Goal: Complete application form

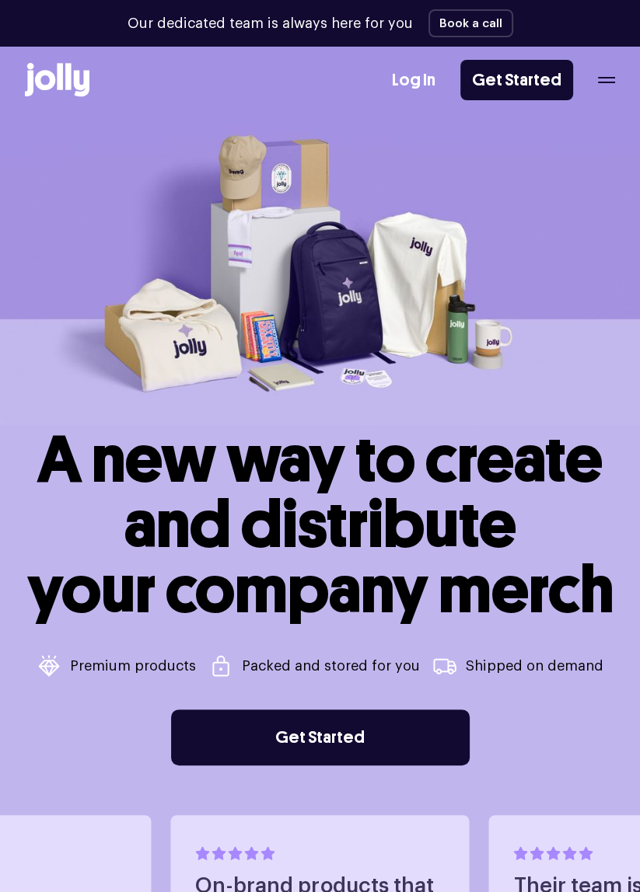
click at [604, 82] on icon "button" at bounding box center [606, 83] width 17 height 2
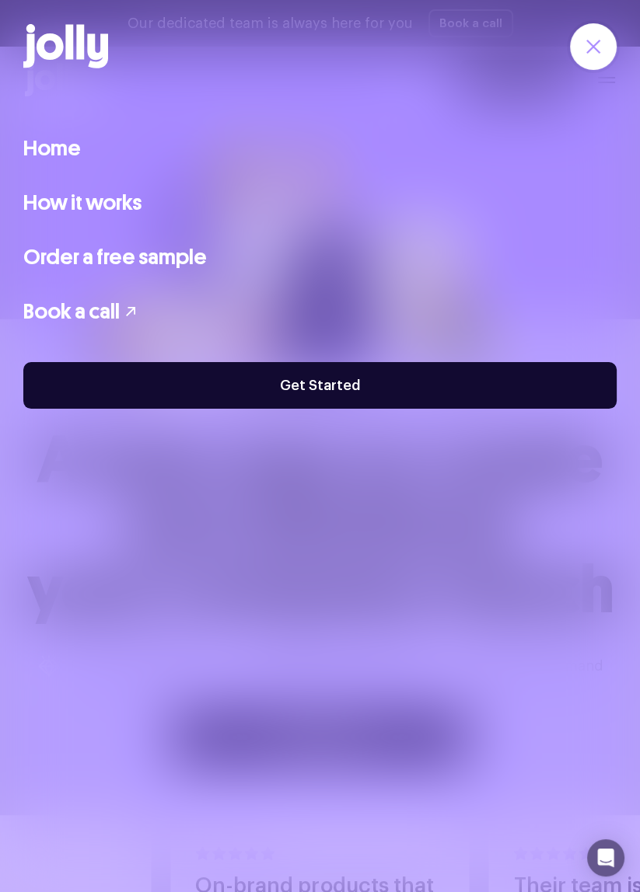
click at [38, 152] on link "Home" at bounding box center [52, 148] width 58 height 33
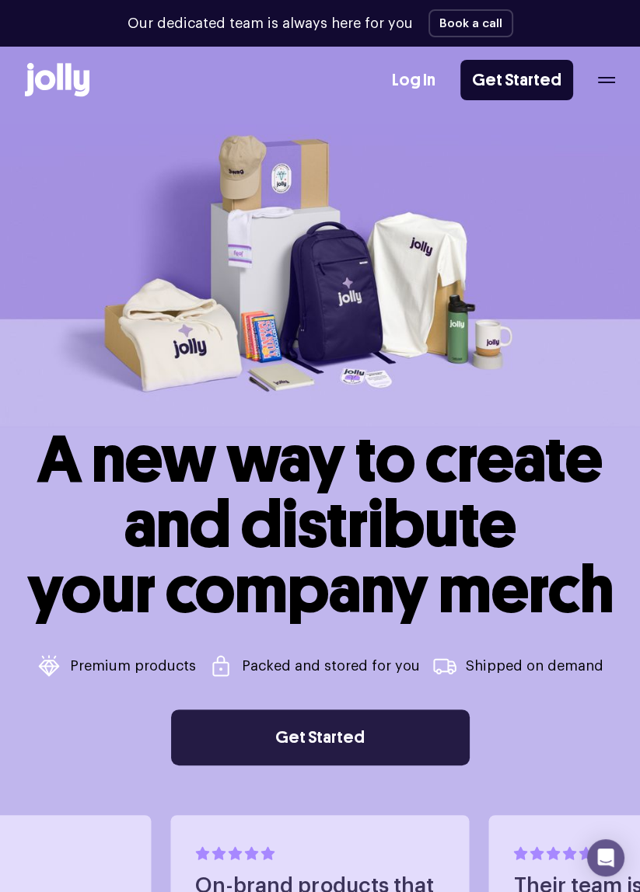
click at [261, 756] on link "Get Started" at bounding box center [320, 738] width 299 height 56
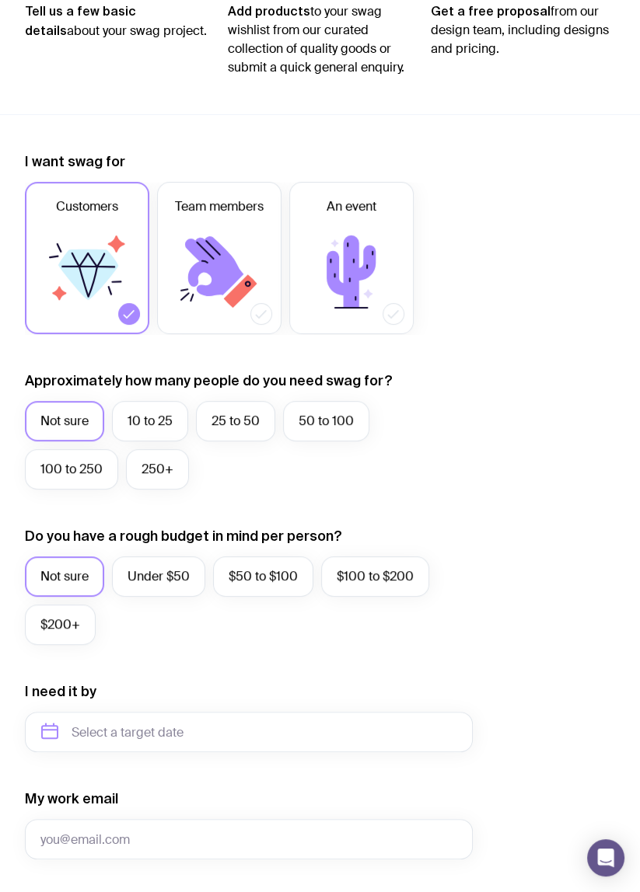
scroll to position [264, 0]
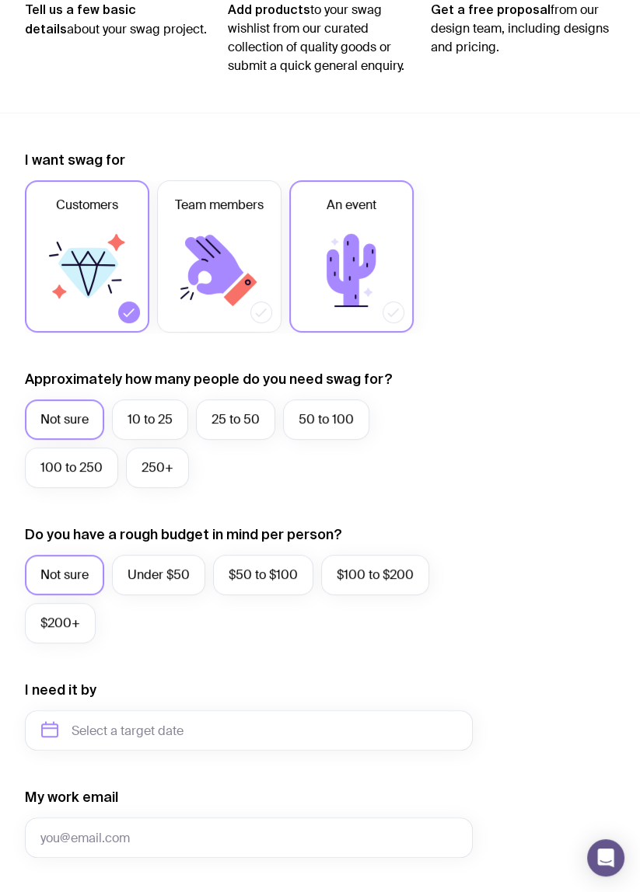
click at [319, 243] on icon at bounding box center [351, 270] width 93 height 93
click at [0, 0] on input "An event" at bounding box center [0, 0] width 0 height 0
click at [148, 417] on label "10 to 25" at bounding box center [150, 420] width 76 height 40
click at [0, 0] on input "10 to 25" at bounding box center [0, 0] width 0 height 0
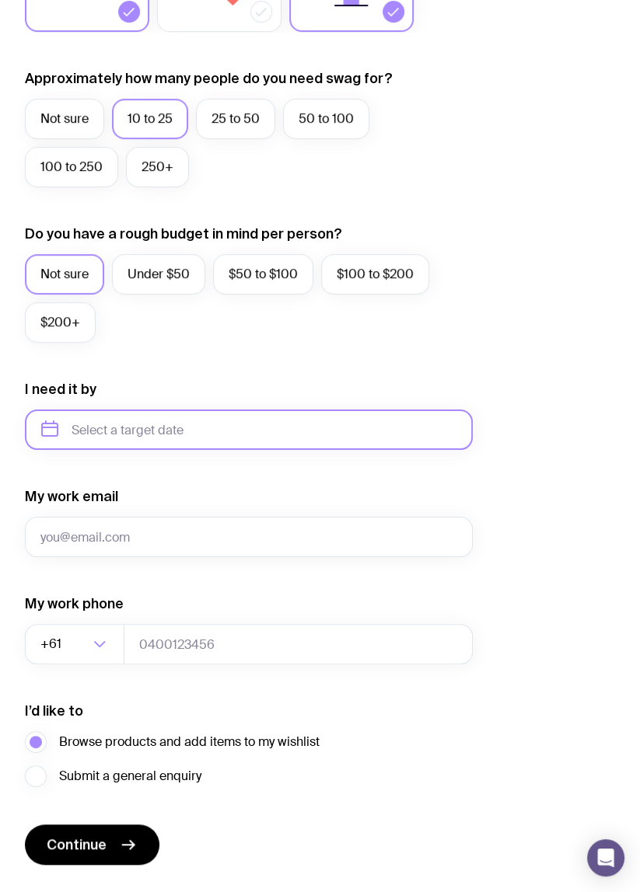
click at [114, 435] on input "text" at bounding box center [249, 430] width 448 height 40
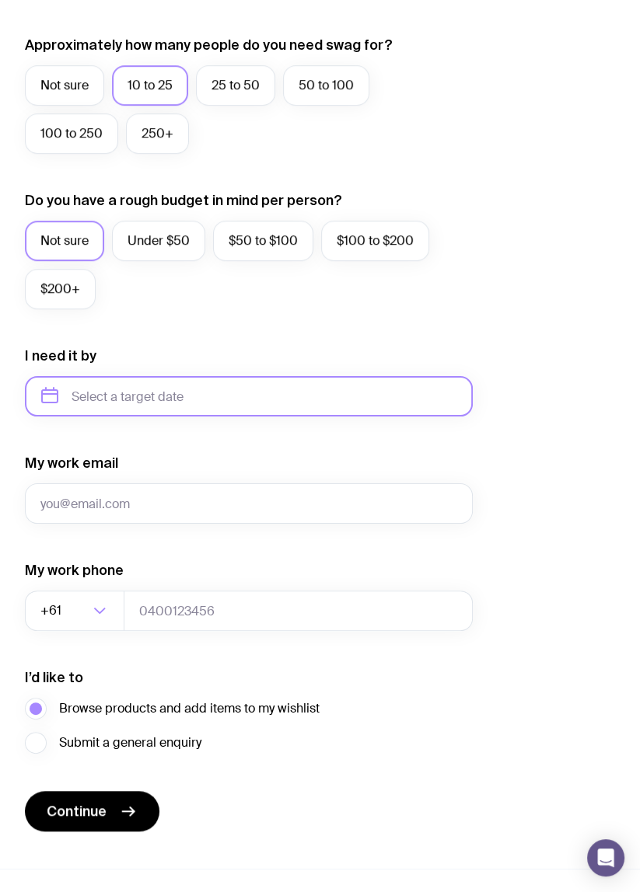
scroll to position [623, 0]
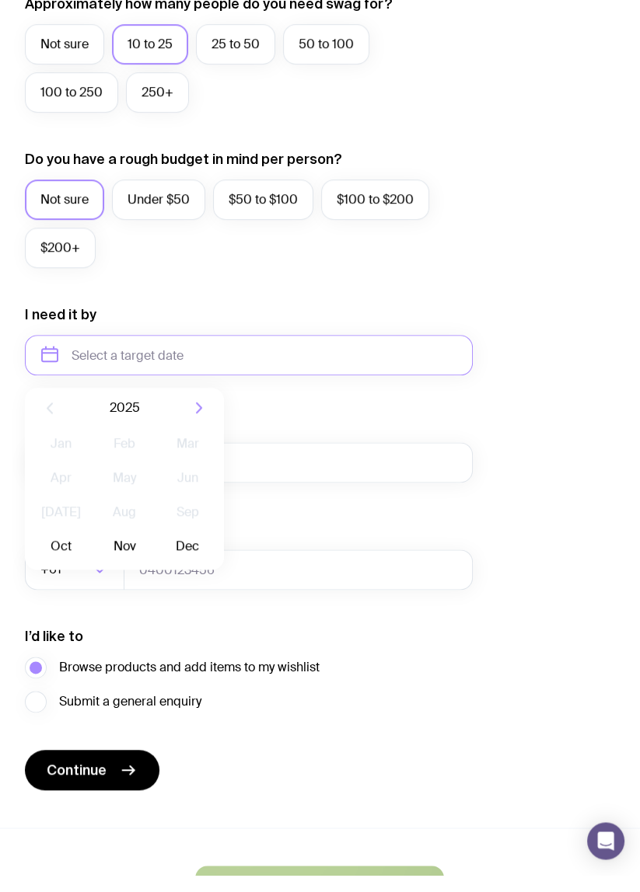
click at [190, 418] on icon "button" at bounding box center [199, 425] width 19 height 19
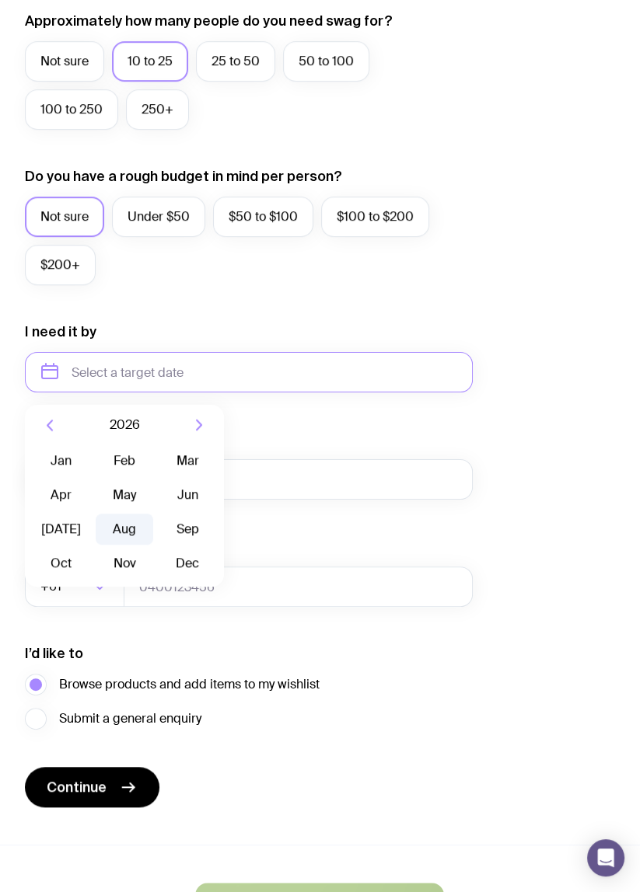
click at [127, 522] on button "Aug" at bounding box center [124, 529] width 57 height 31
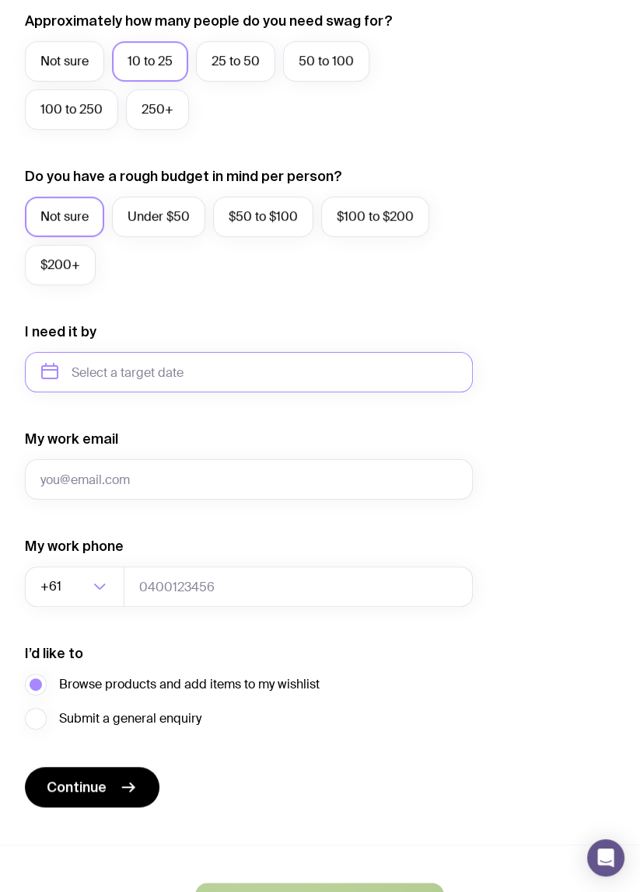
type input "August 2026"
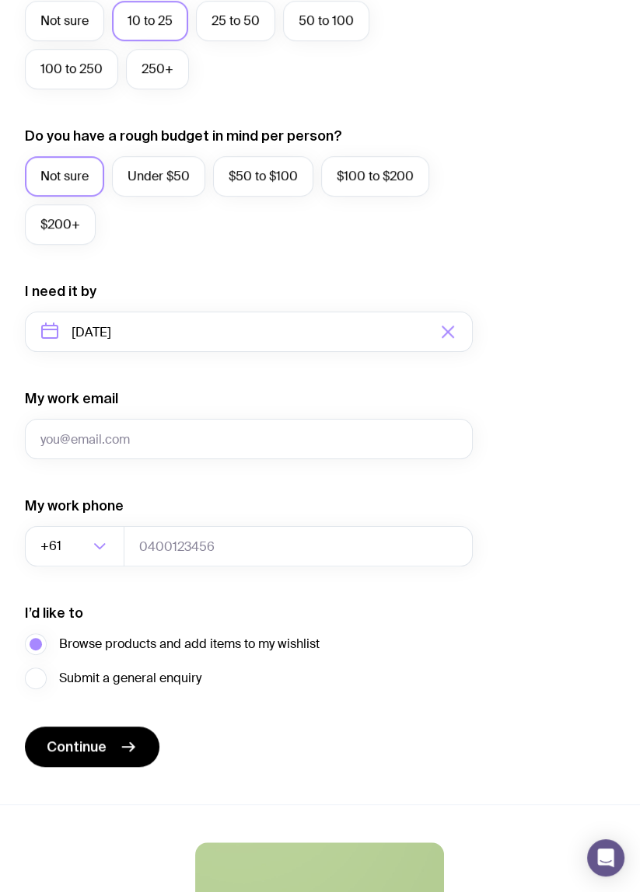
scroll to position [711, 0]
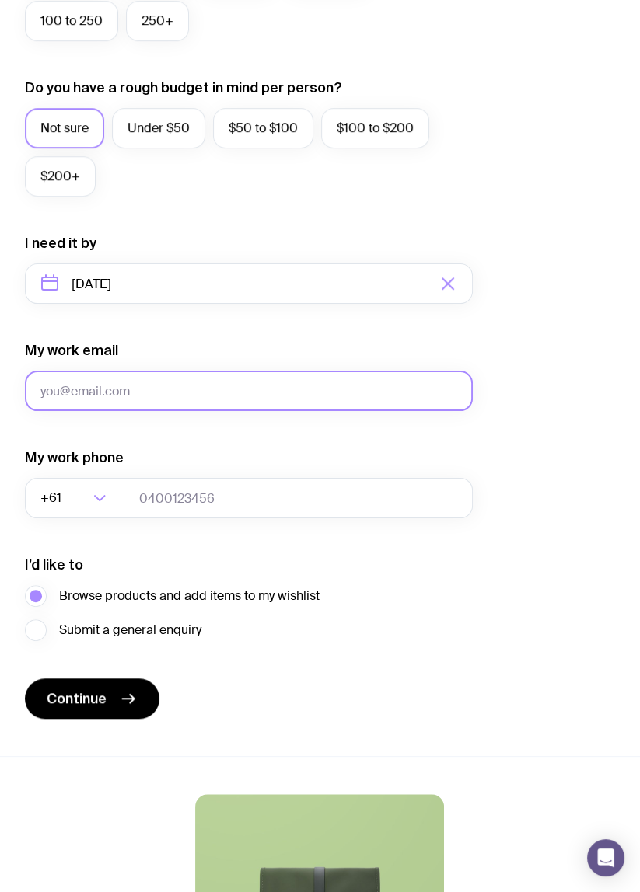
click at [61, 396] on input "My work email" at bounding box center [249, 391] width 448 height 40
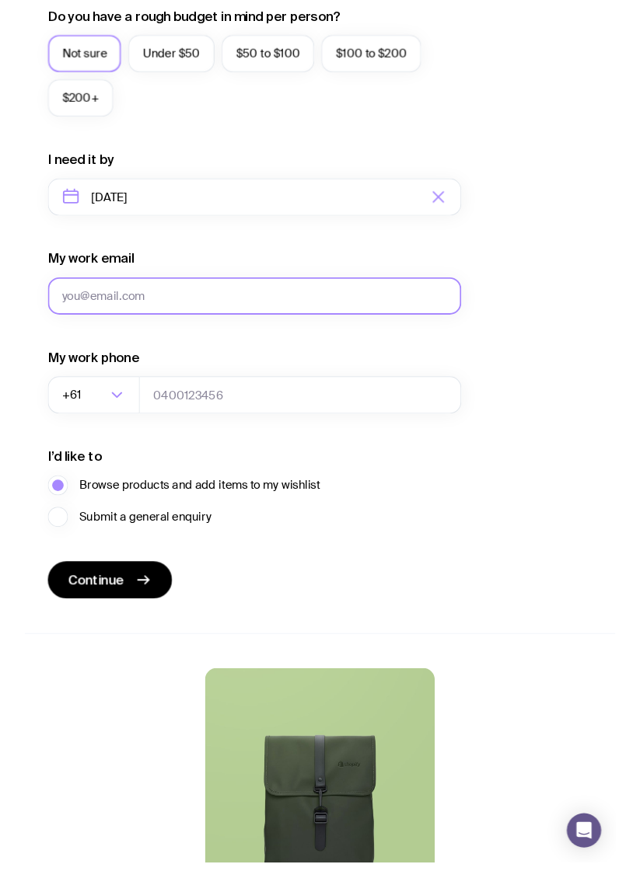
scroll to position [749, 0]
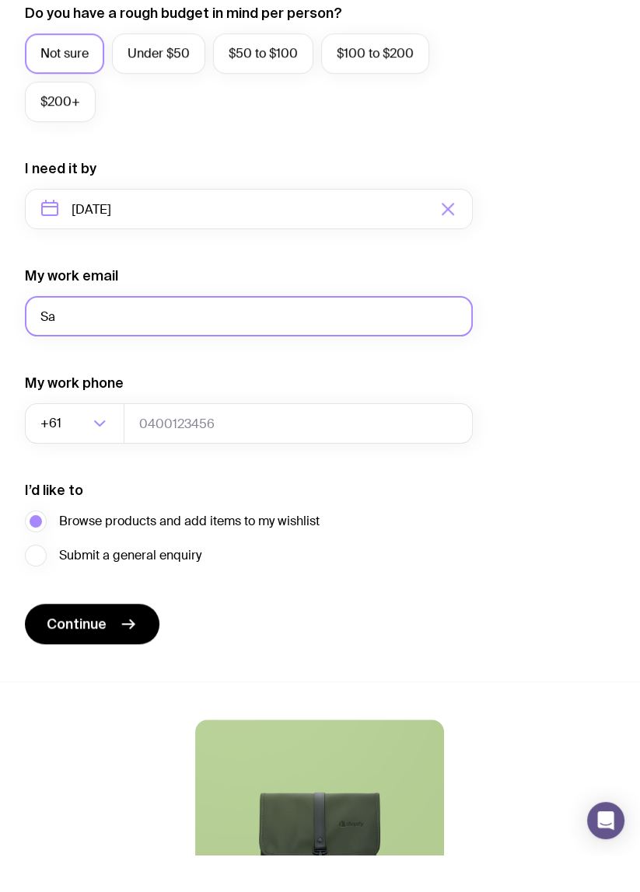
type input "S"
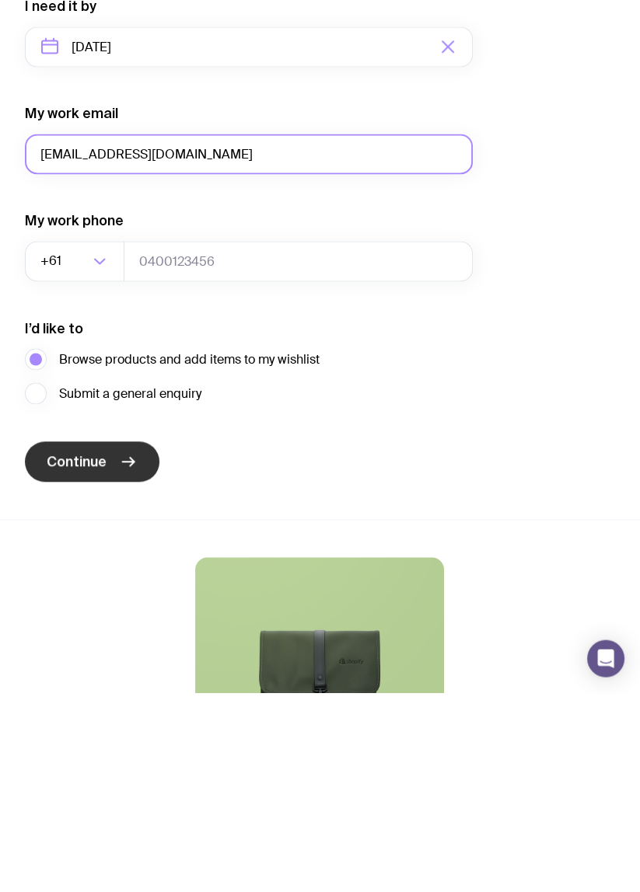
type input "Skstroczan@gmail.com"
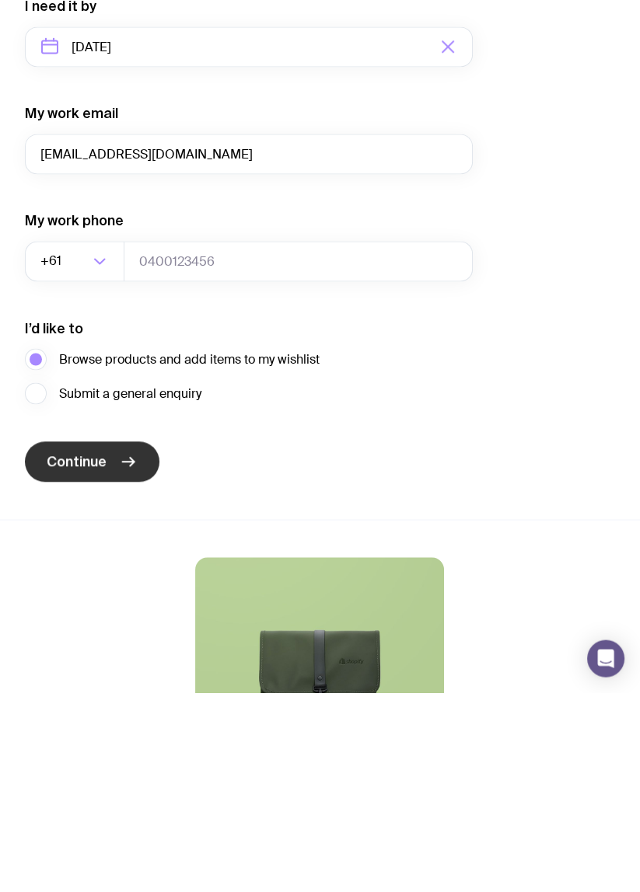
click at [80, 666] on span "Continue" at bounding box center [77, 661] width 60 height 19
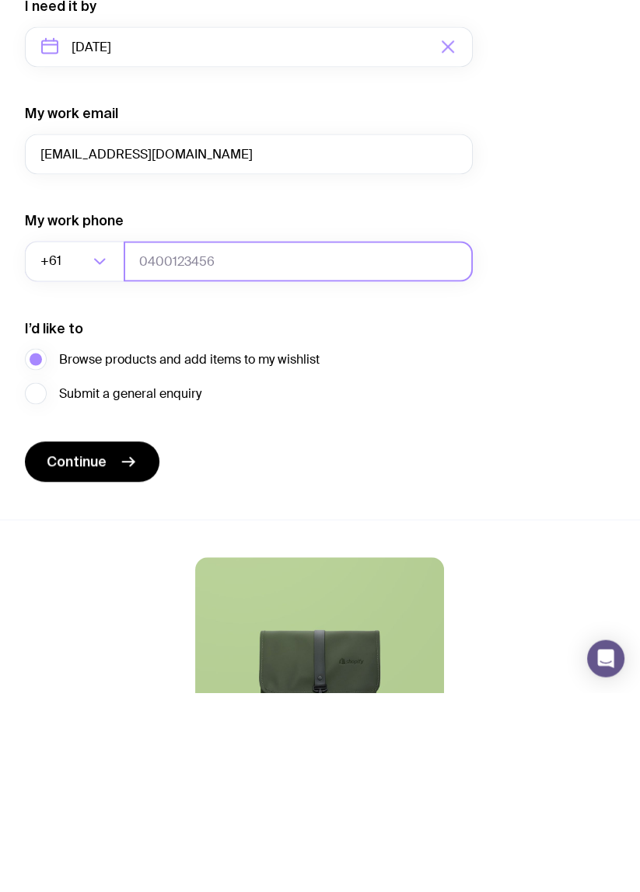
click at [129, 449] on input "tel" at bounding box center [298, 461] width 349 height 40
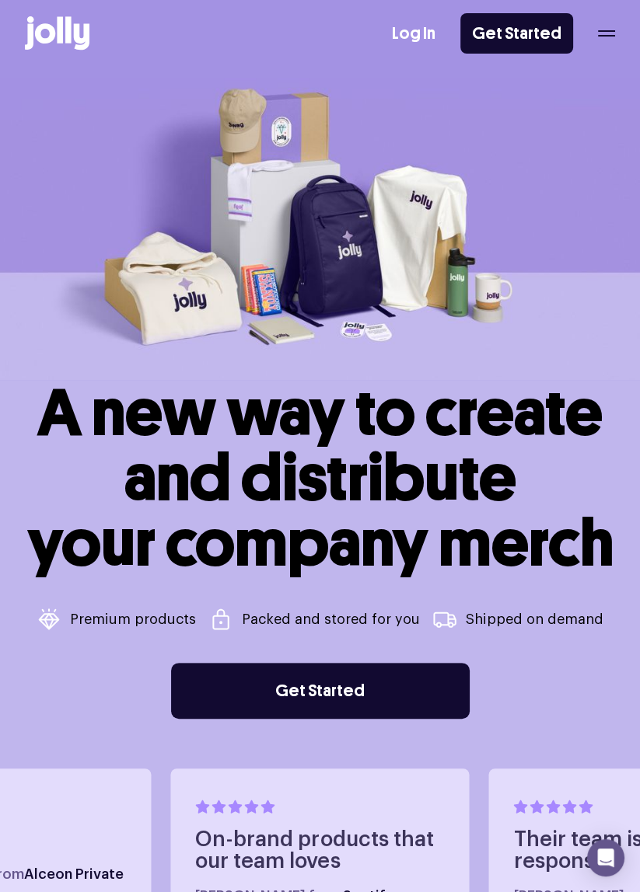
click at [612, 50] on div "Log In Get Started" at bounding box center [503, 33] width 223 height 40
click at [607, 33] on icon "button" at bounding box center [606, 33] width 17 height 6
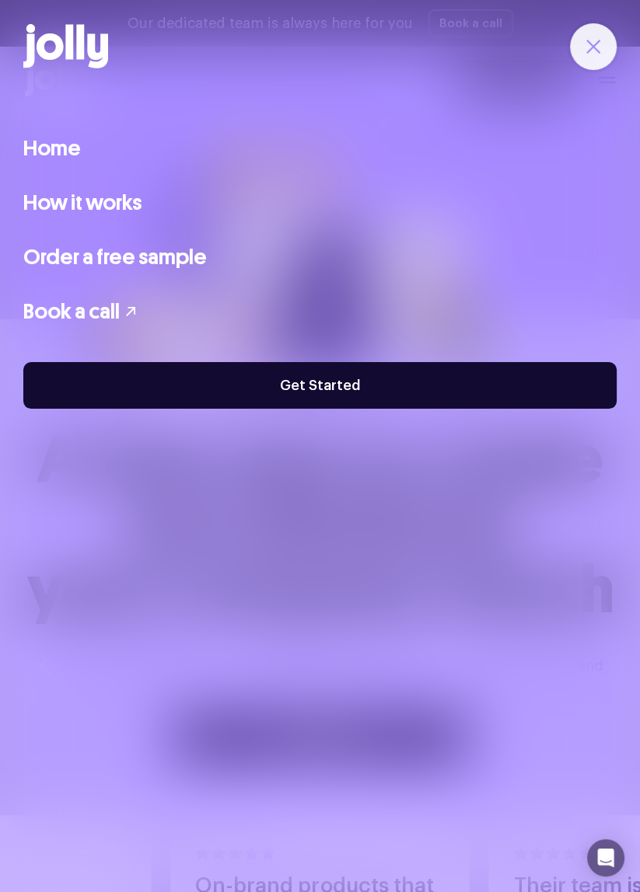
click at [594, 42] on icon "button" at bounding box center [593, 46] width 17 height 17
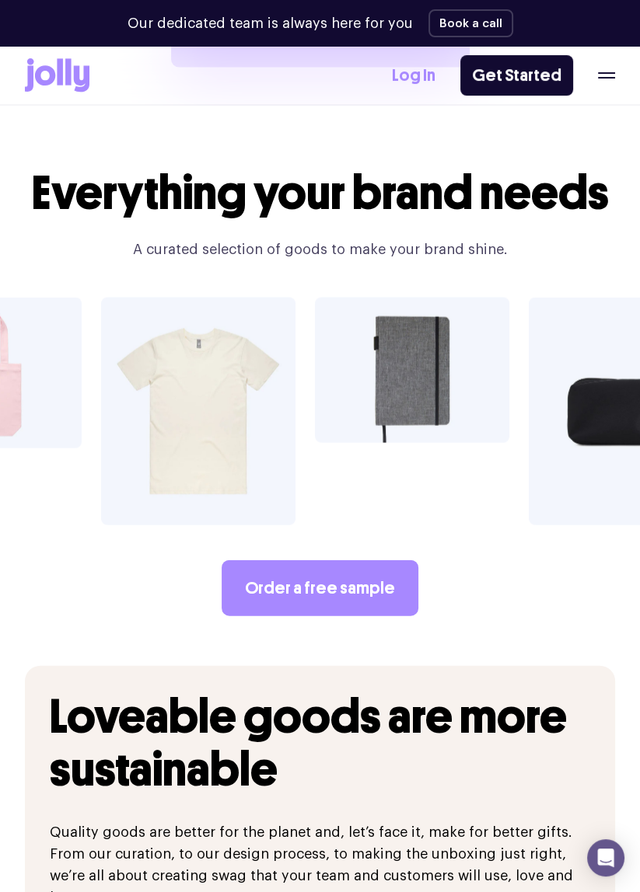
scroll to position [2355, 0]
